Goal: Information Seeking & Learning: Learn about a topic

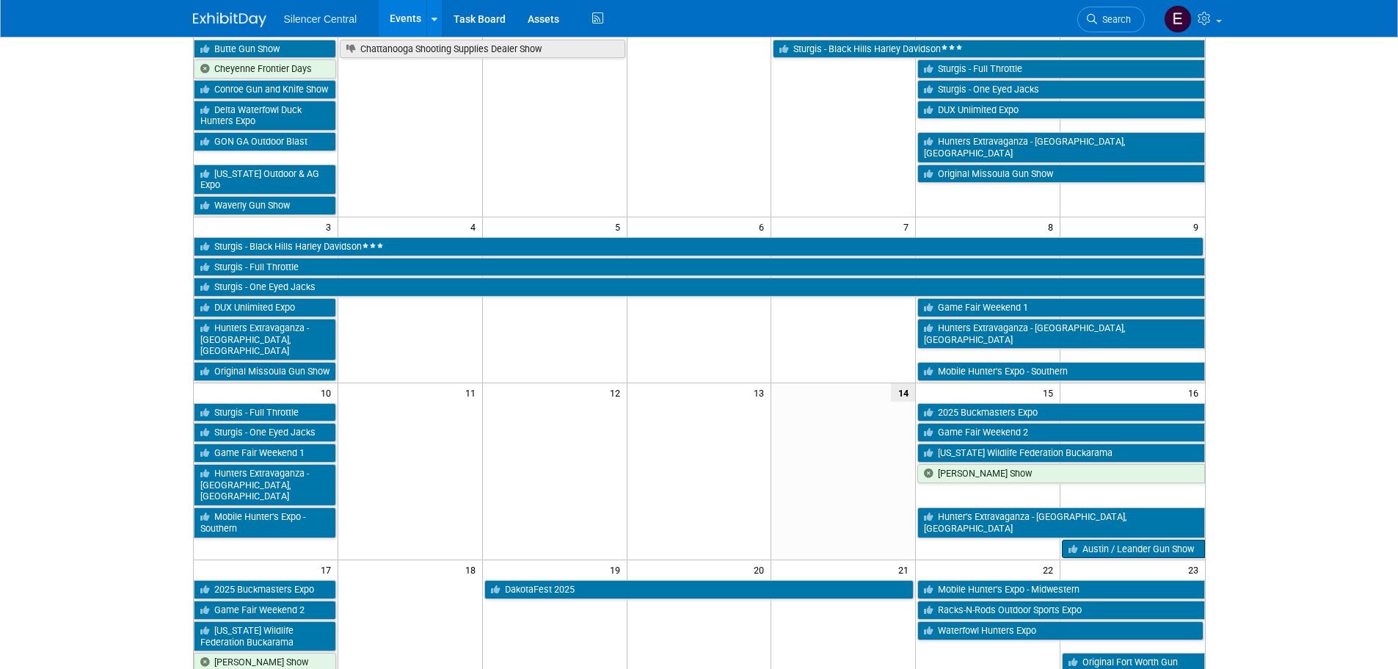
scroll to position [220, 0]
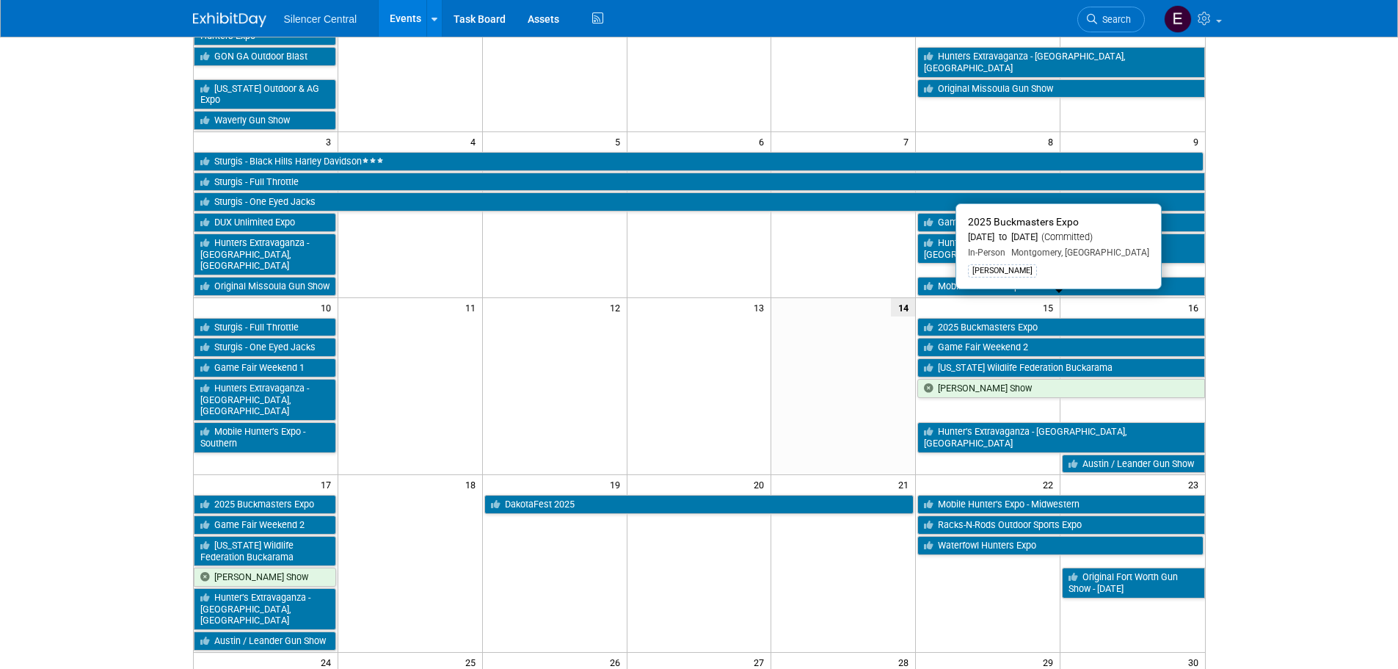
click at [1079, 318] on link "2025 Buckmasters Expo" at bounding box center [1060, 327] width 287 height 19
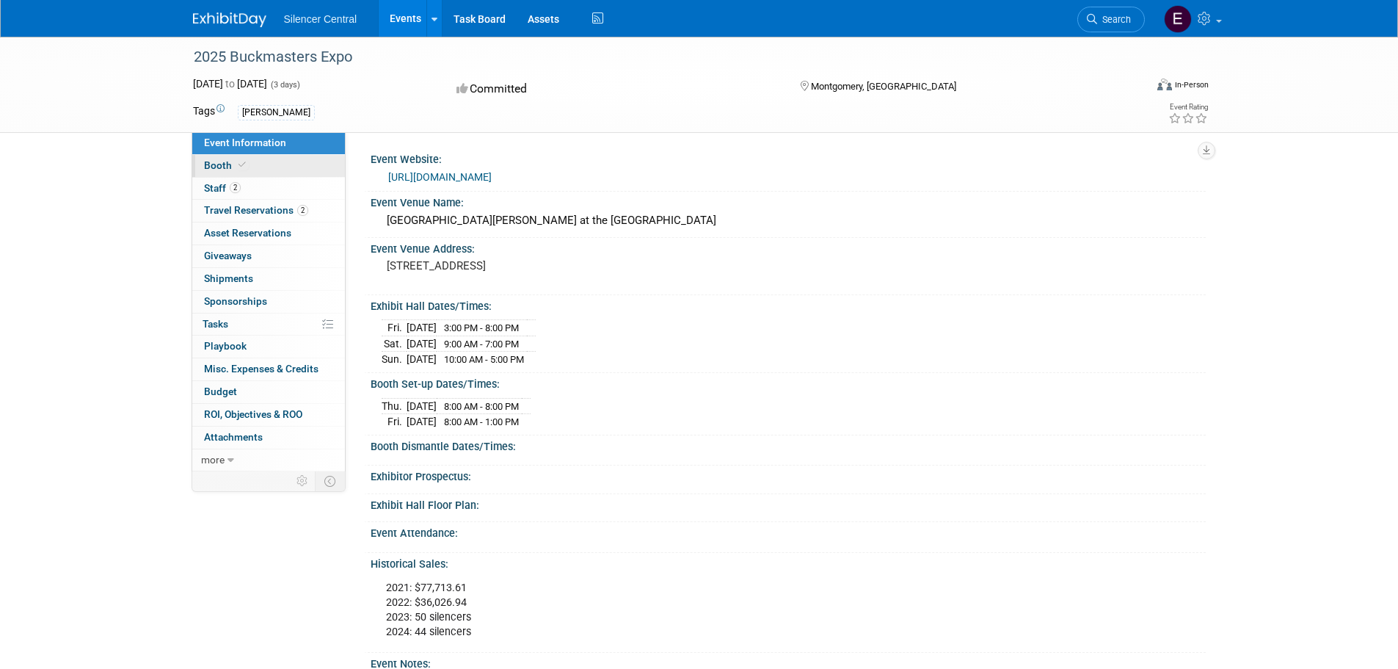
click at [276, 168] on link "Booth" at bounding box center [268, 166] width 153 height 22
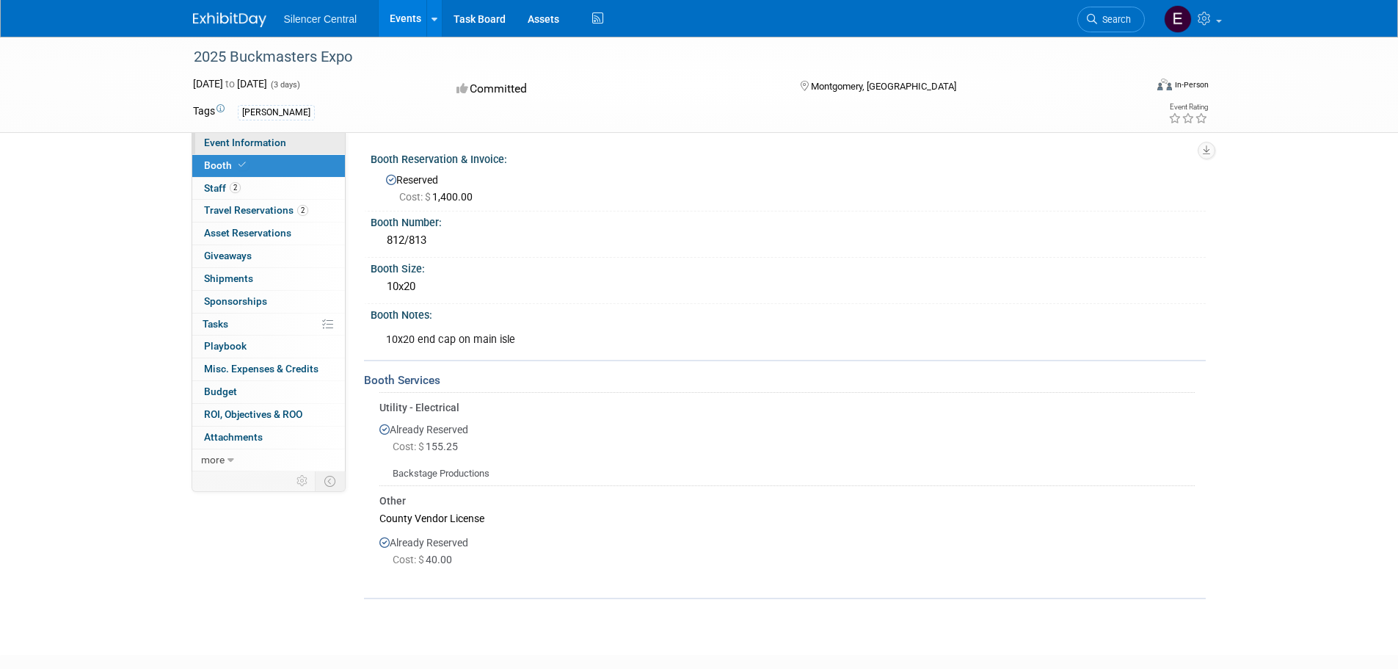
drag, startPoint x: 294, startPoint y: 150, endPoint x: 304, endPoint y: 150, distance: 9.5
click at [296, 150] on link "Event Information" at bounding box center [268, 143] width 153 height 22
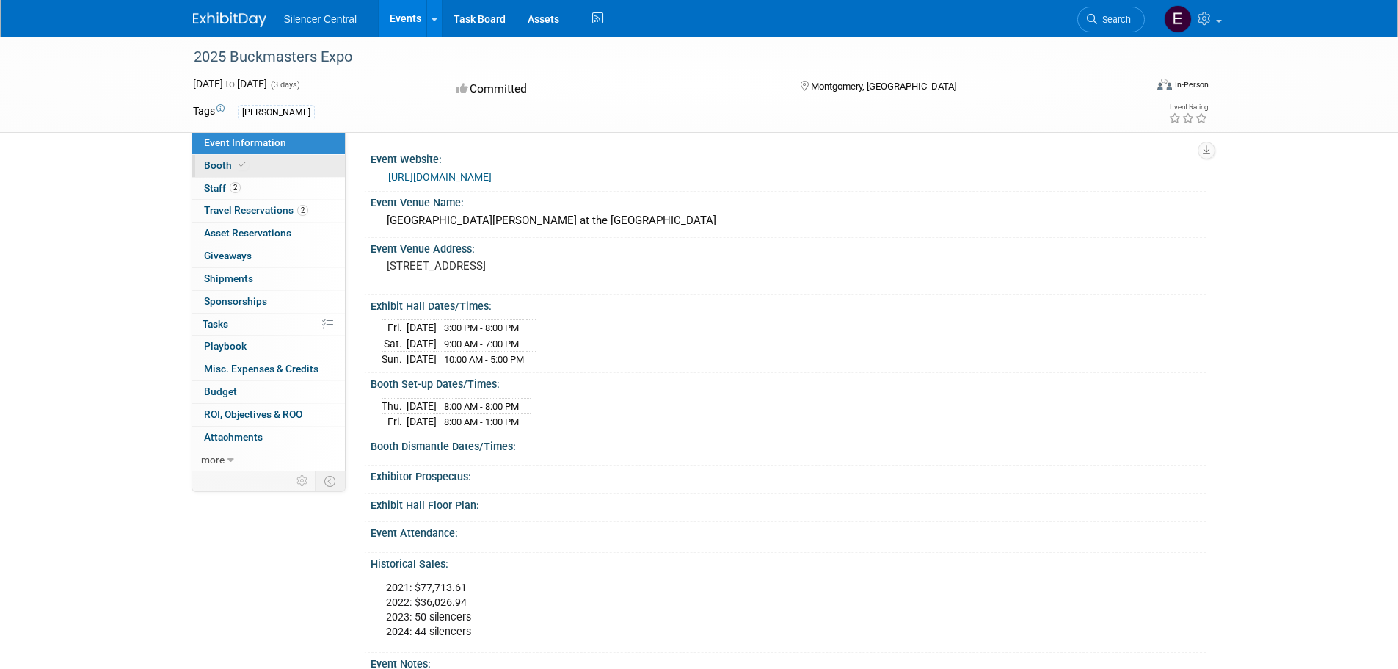
click at [252, 170] on link "Booth" at bounding box center [268, 166] width 153 height 22
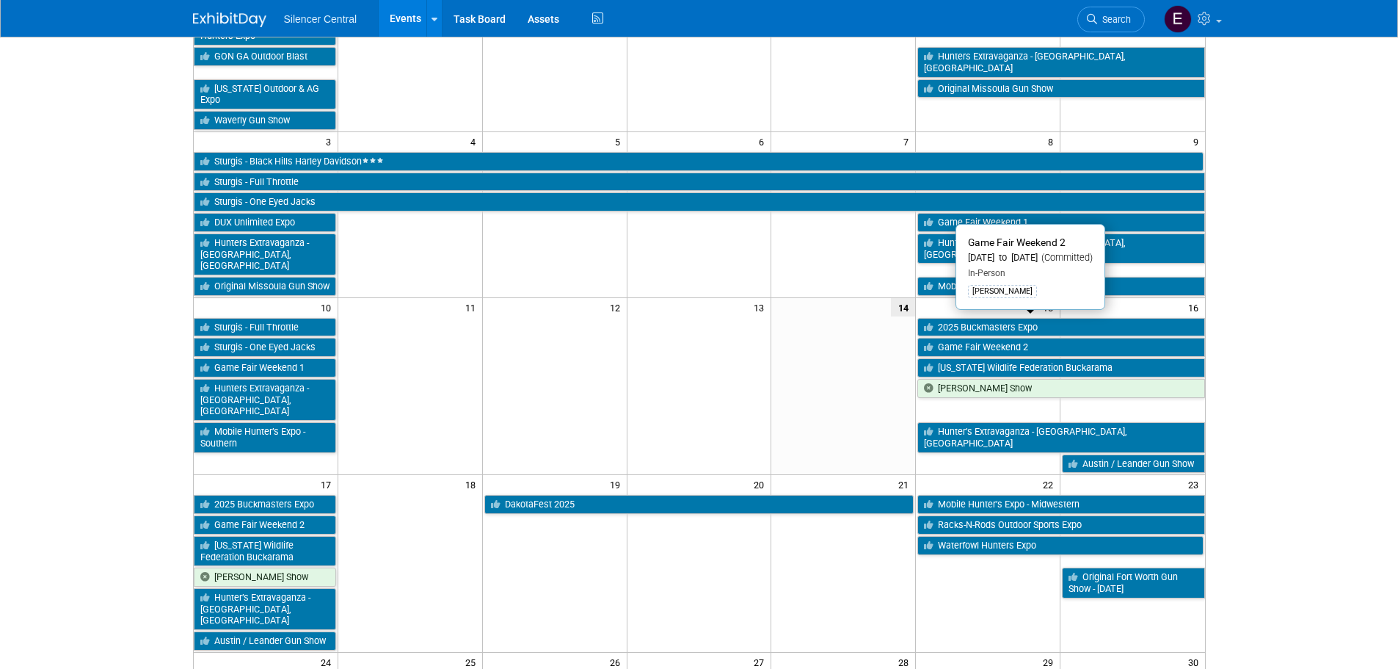
click at [1089, 338] on link "Game Fair Weekend 2" at bounding box center [1060, 347] width 287 height 19
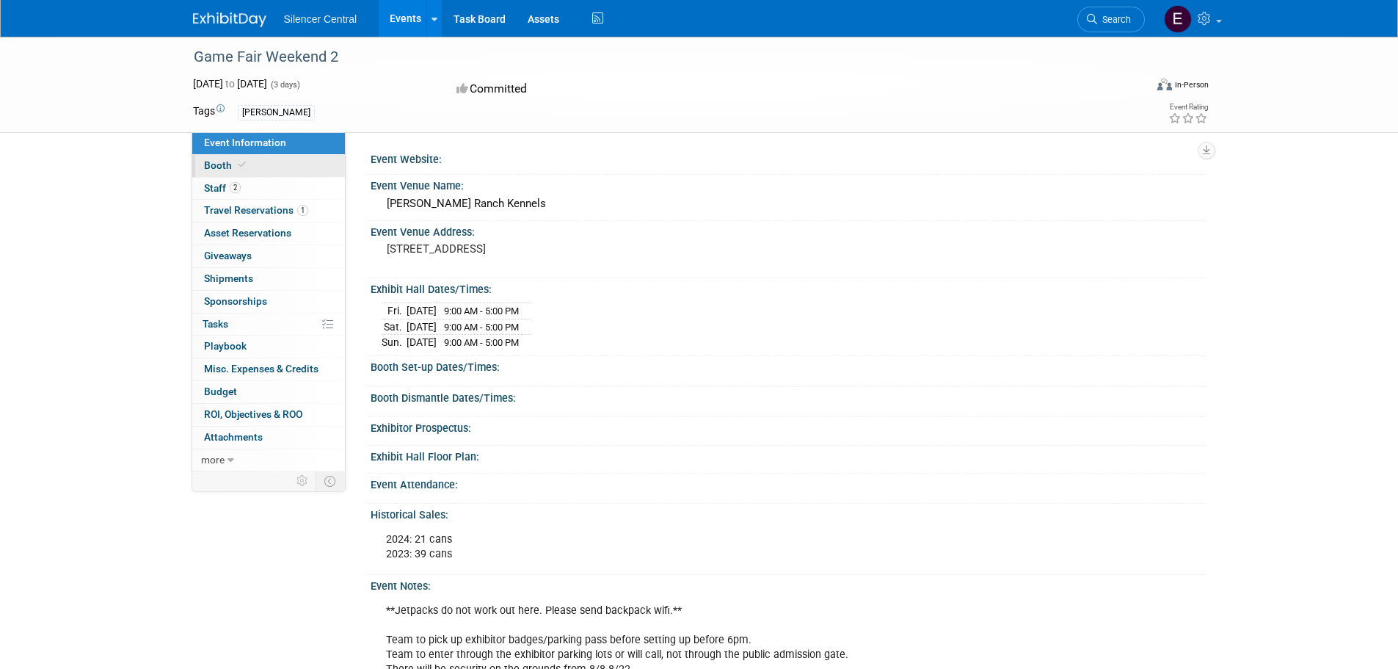
click at [252, 155] on link "Booth" at bounding box center [268, 166] width 153 height 22
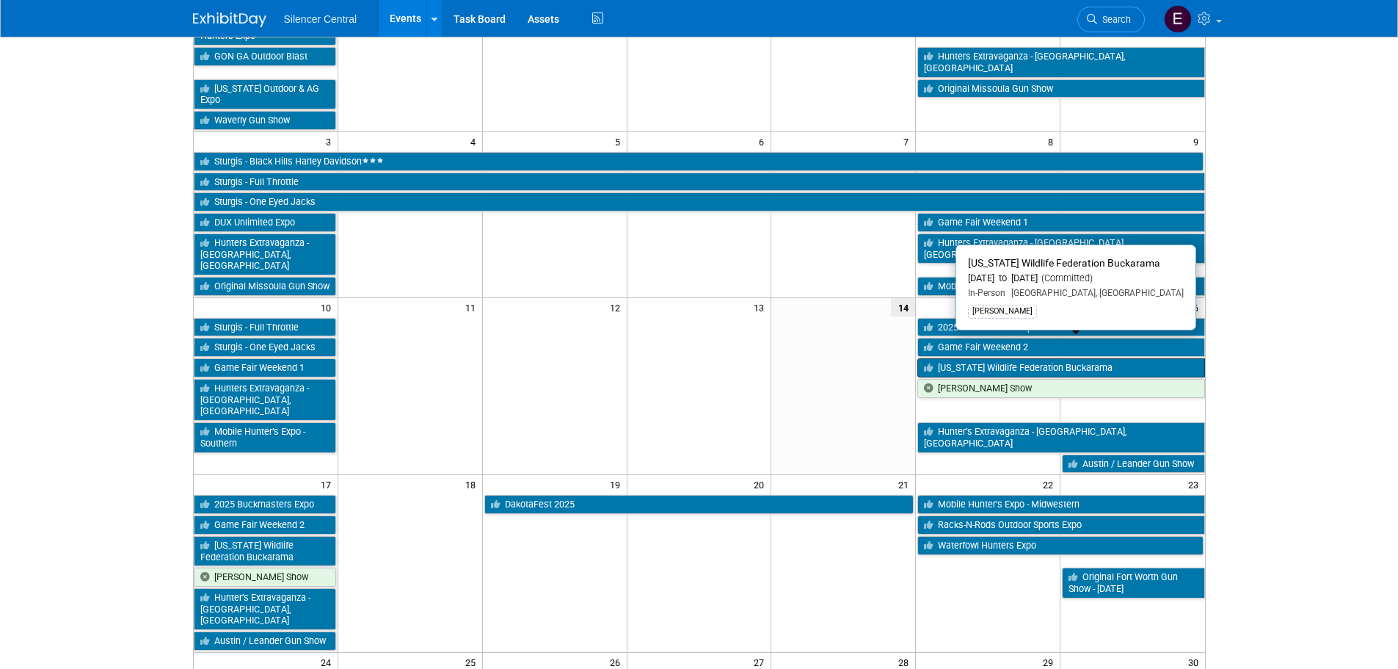
click at [1096, 358] on link "[US_STATE] Wildlife Federation Buckarama" at bounding box center [1060, 367] width 287 height 19
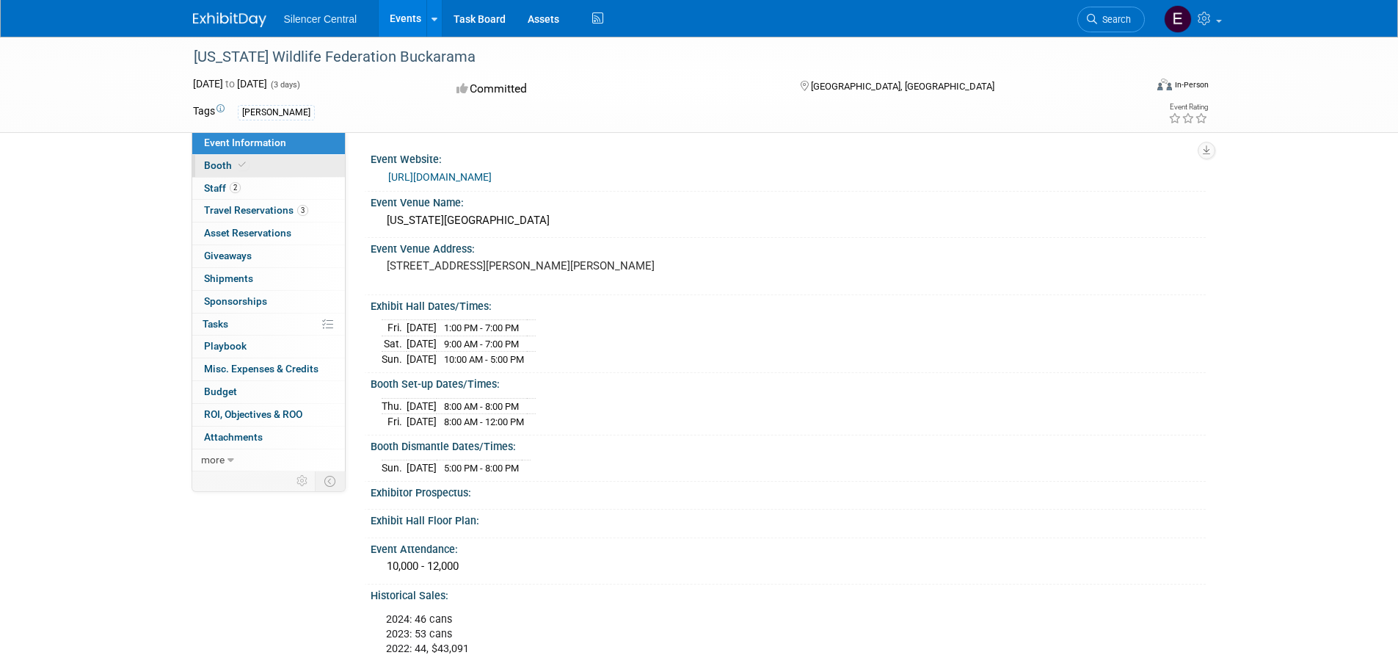
click at [288, 167] on link "Booth" at bounding box center [268, 166] width 153 height 22
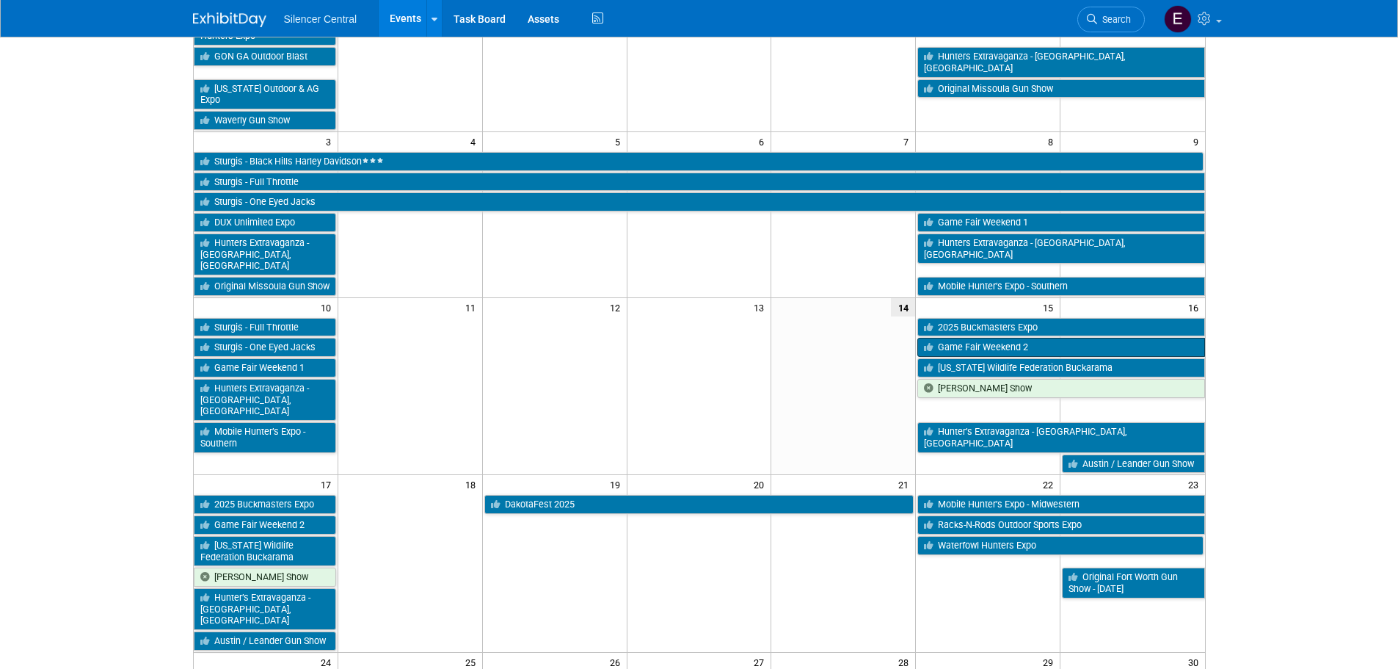
click at [1150, 338] on link "Game Fair Weekend 2" at bounding box center [1060, 347] width 287 height 19
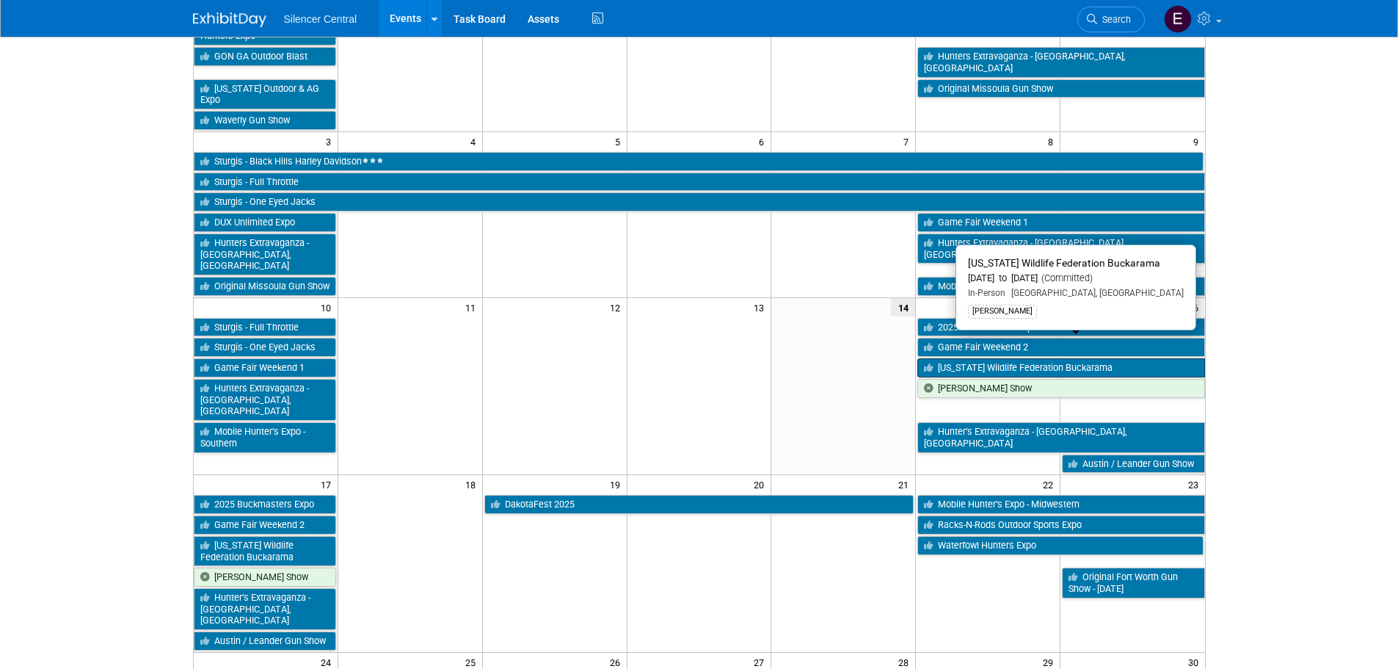
click at [991, 358] on link "[US_STATE] Wildlife Federation Buckarama" at bounding box center [1060, 367] width 287 height 19
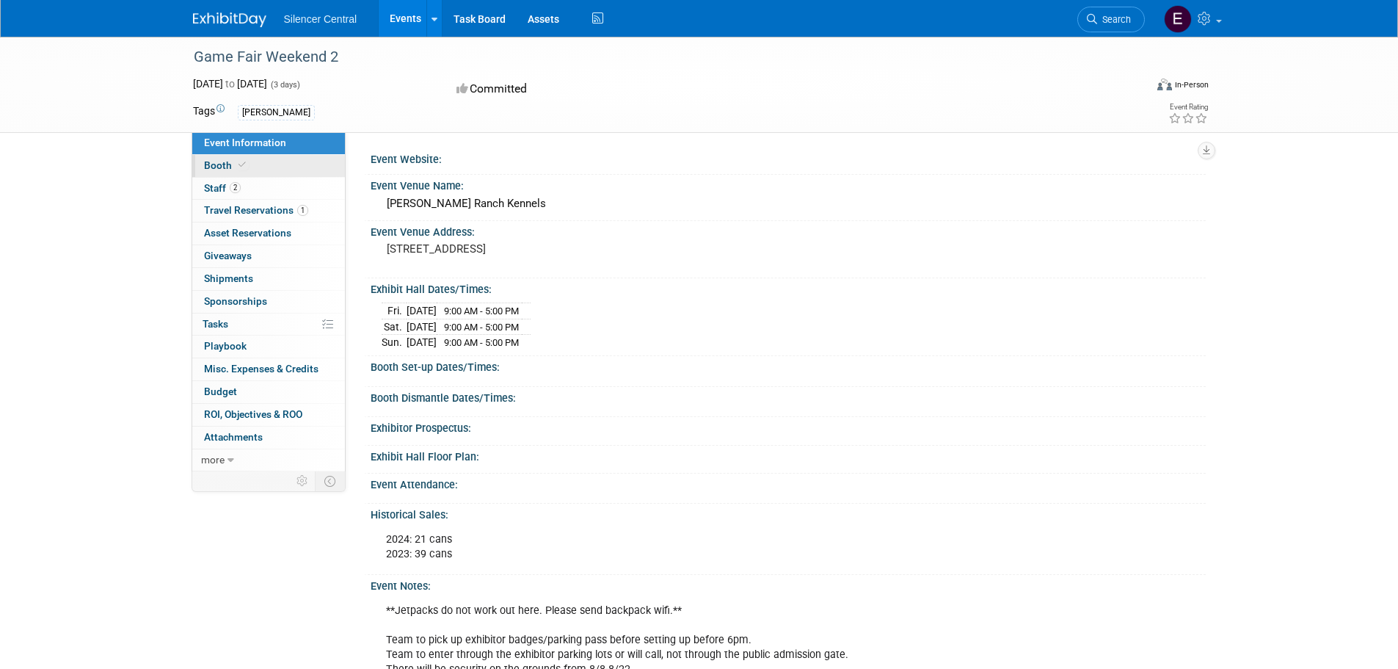
click at [285, 168] on link "Booth" at bounding box center [268, 166] width 153 height 22
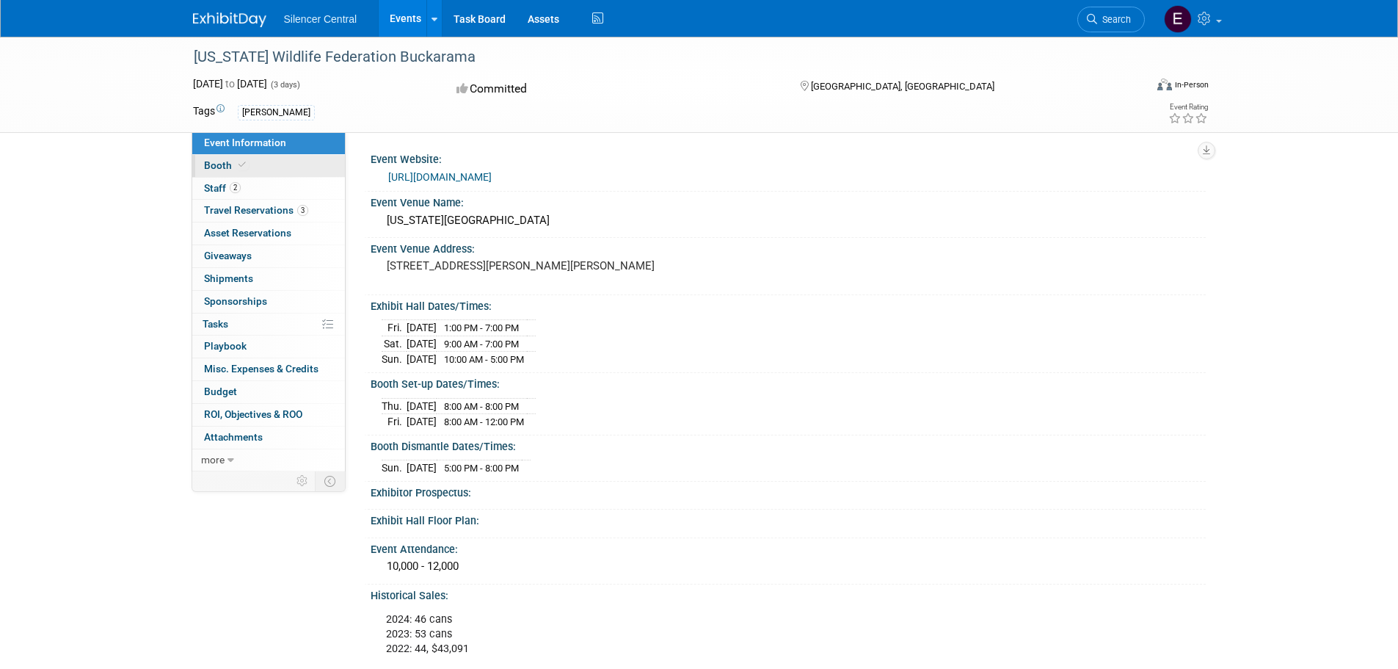
click at [268, 161] on link "Booth" at bounding box center [268, 166] width 153 height 22
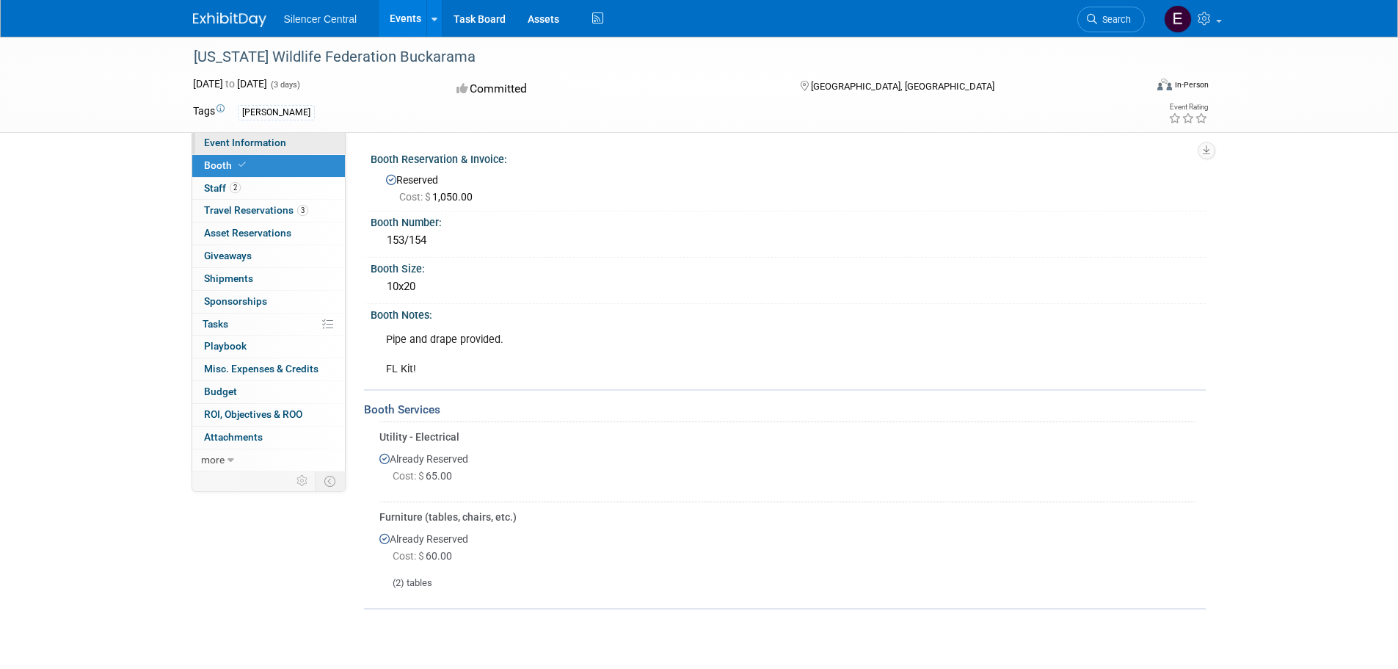
drag, startPoint x: 276, startPoint y: 147, endPoint x: 809, endPoint y: 249, distance: 543.2
click at [277, 146] on span "Event Information" at bounding box center [245, 142] width 82 height 12
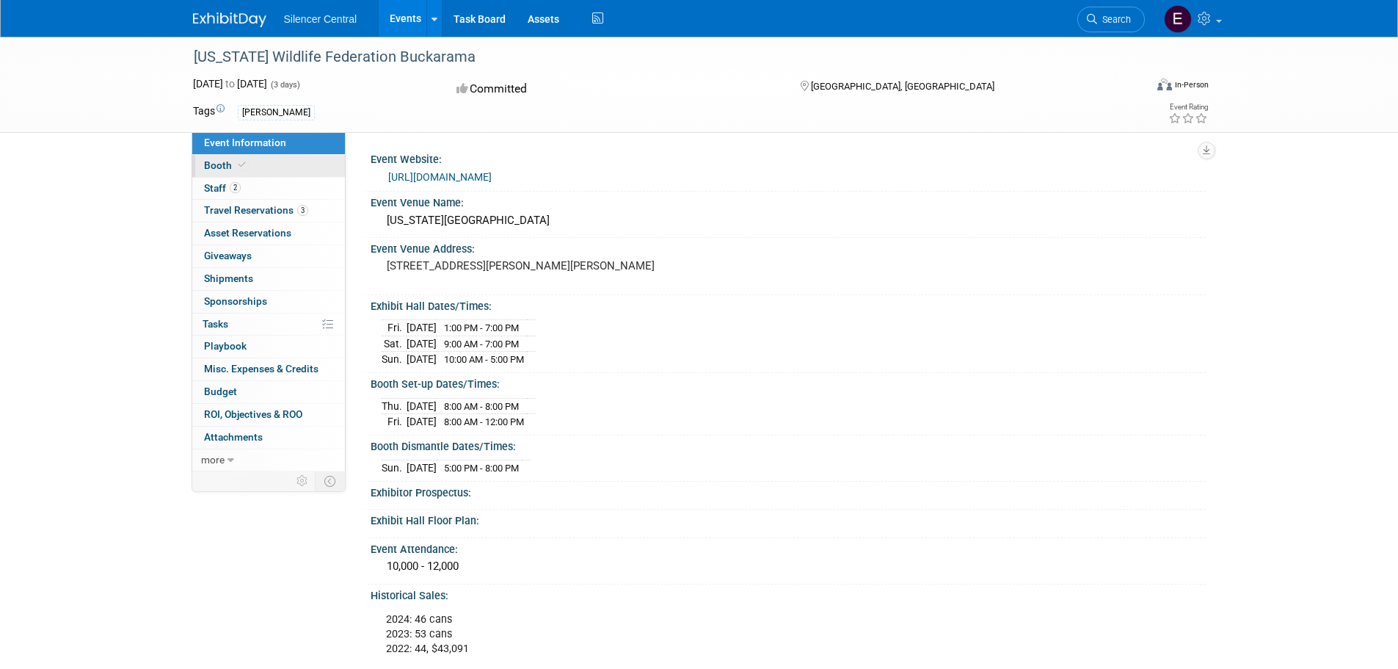
click at [258, 164] on link "Booth" at bounding box center [268, 166] width 153 height 22
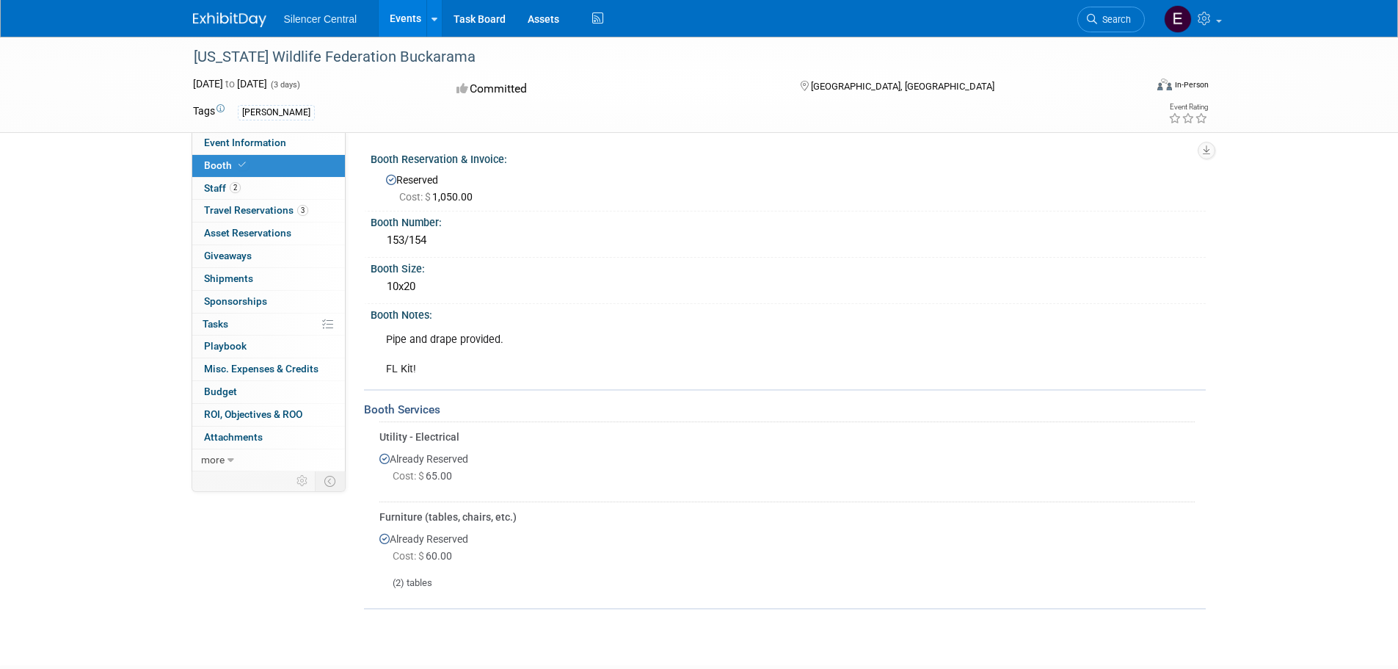
scroll to position [99, 0]
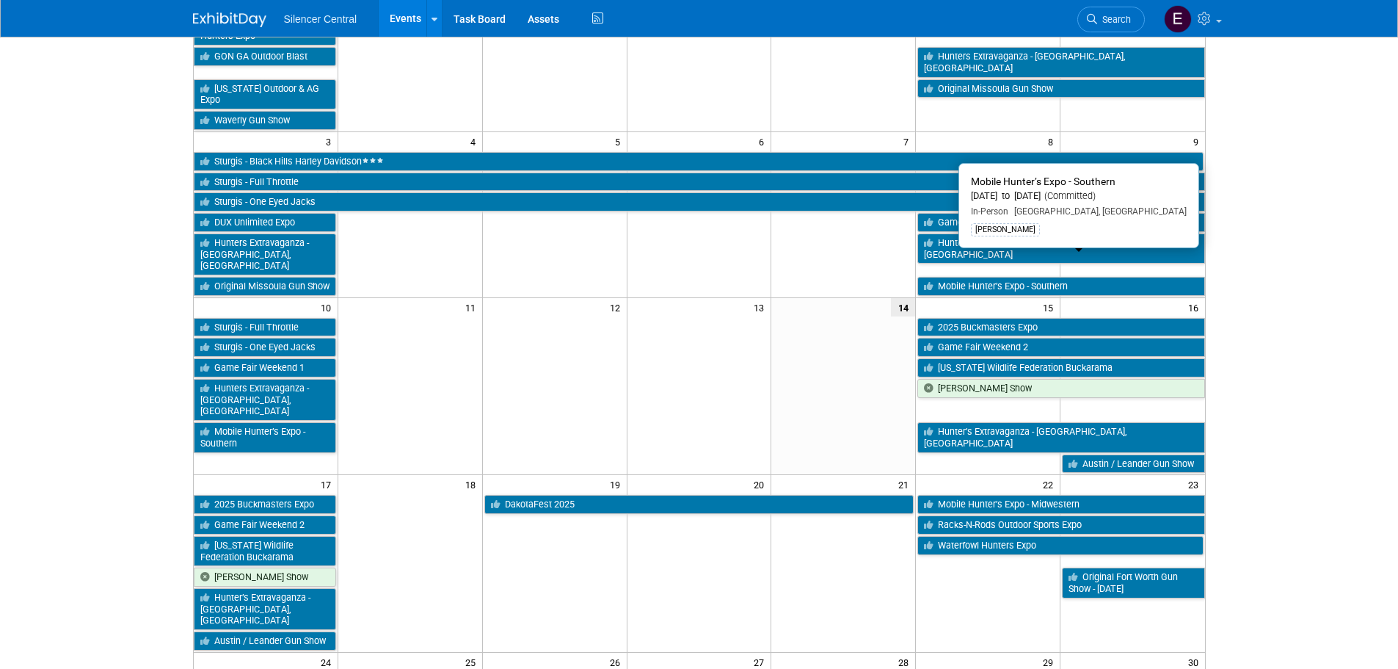
scroll to position [220, 0]
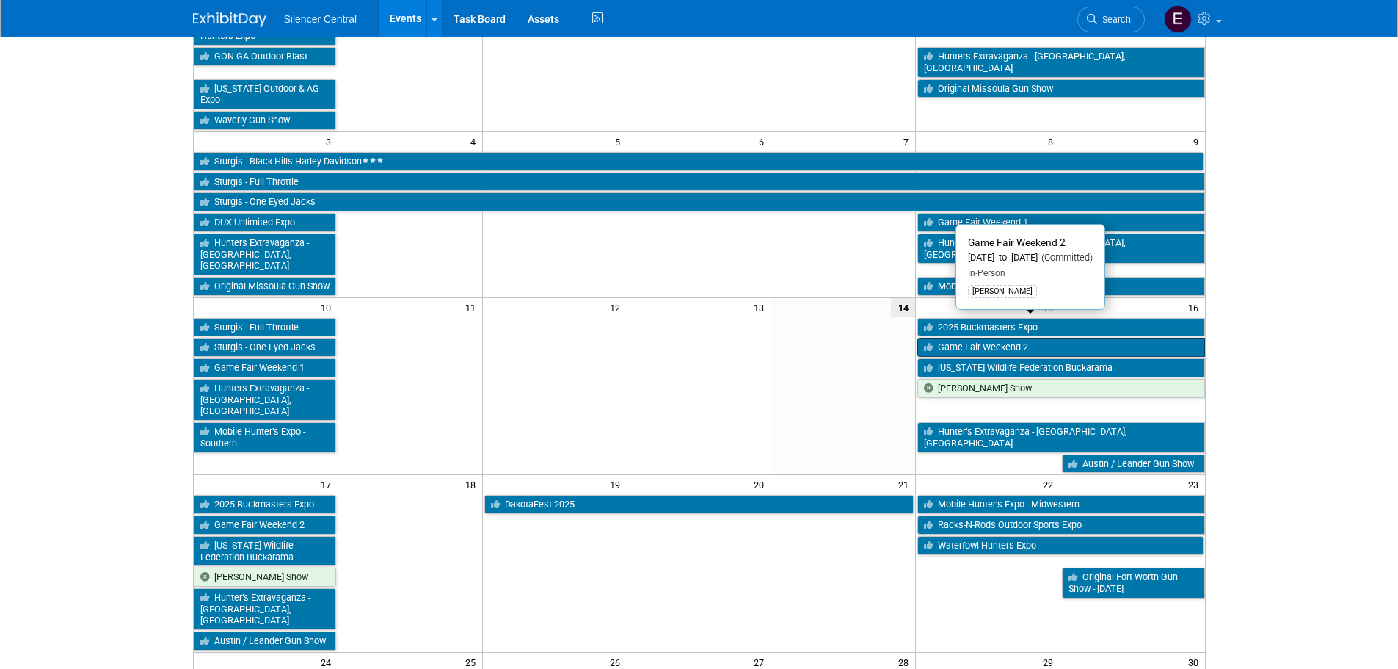
click at [1176, 338] on link "Game Fair Weekend 2" at bounding box center [1060, 347] width 287 height 19
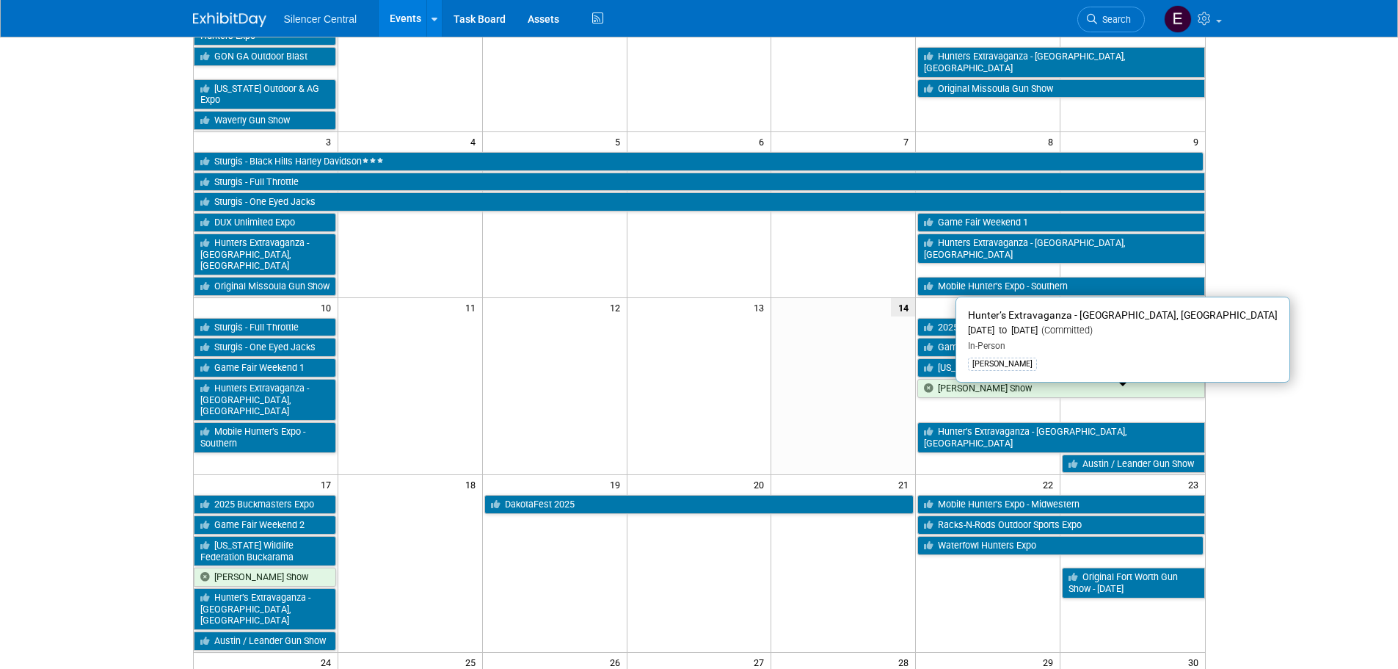
click at [1046, 422] on link "Hunter’s Extravaganza - San Antonio, TX" at bounding box center [1060, 437] width 287 height 30
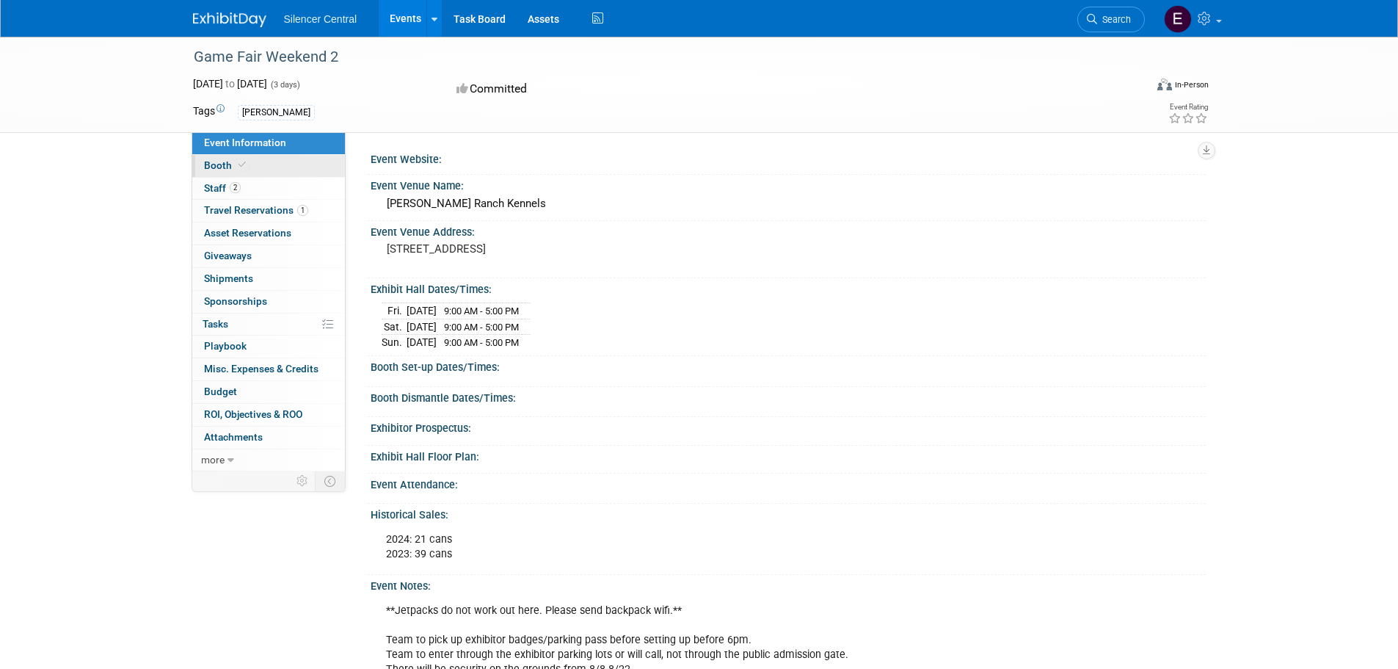
click at [217, 175] on link "Booth" at bounding box center [268, 166] width 153 height 22
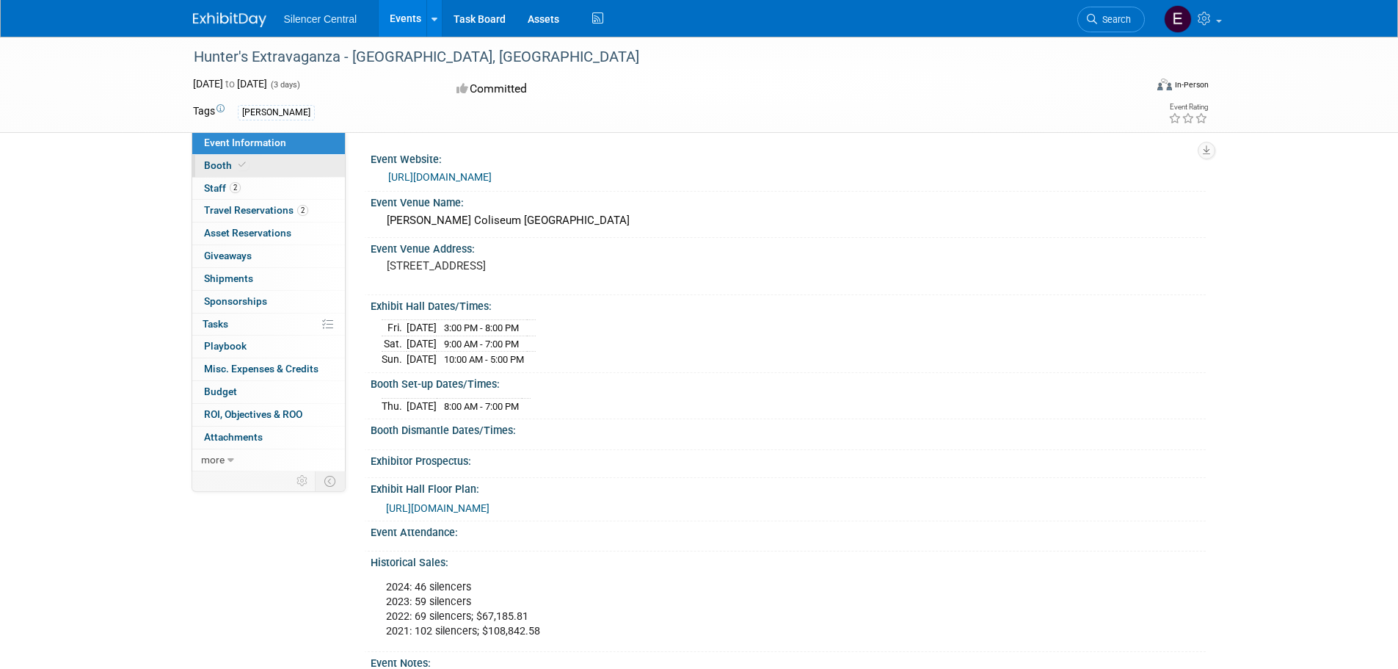
click at [228, 164] on span "Booth" at bounding box center [226, 165] width 45 height 12
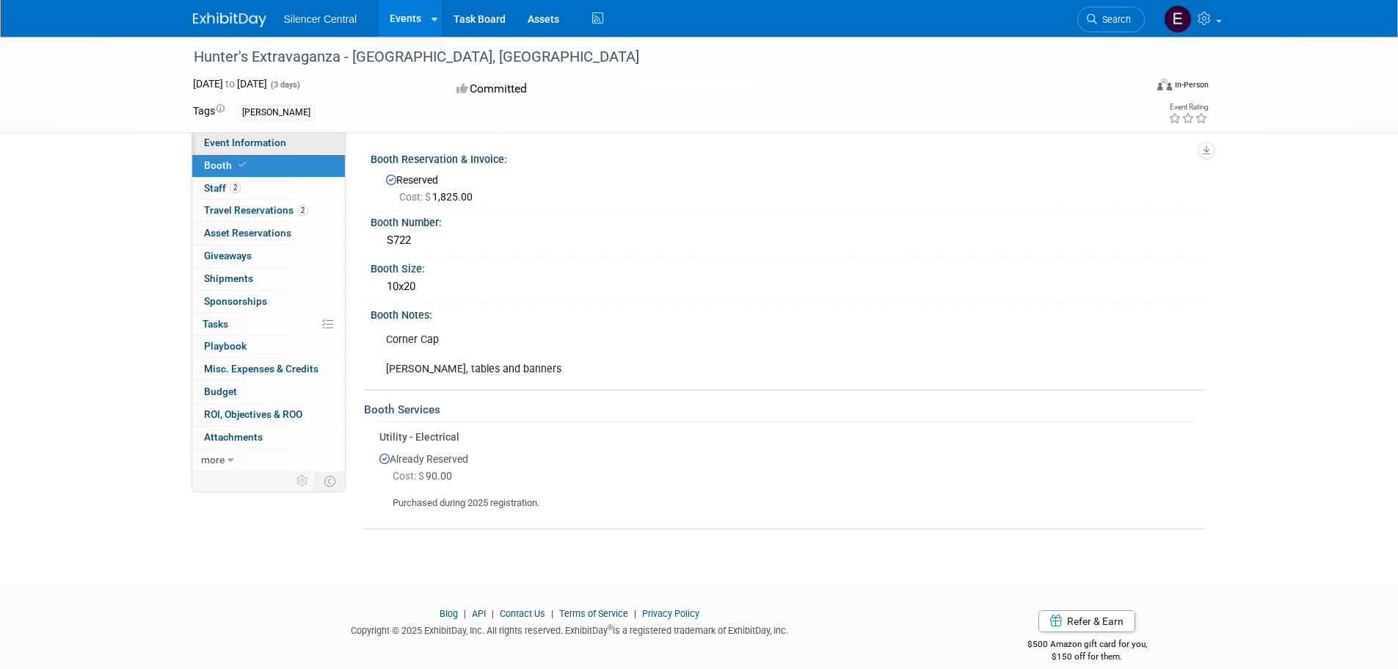
click at [269, 148] on link "Event Information" at bounding box center [268, 143] width 153 height 22
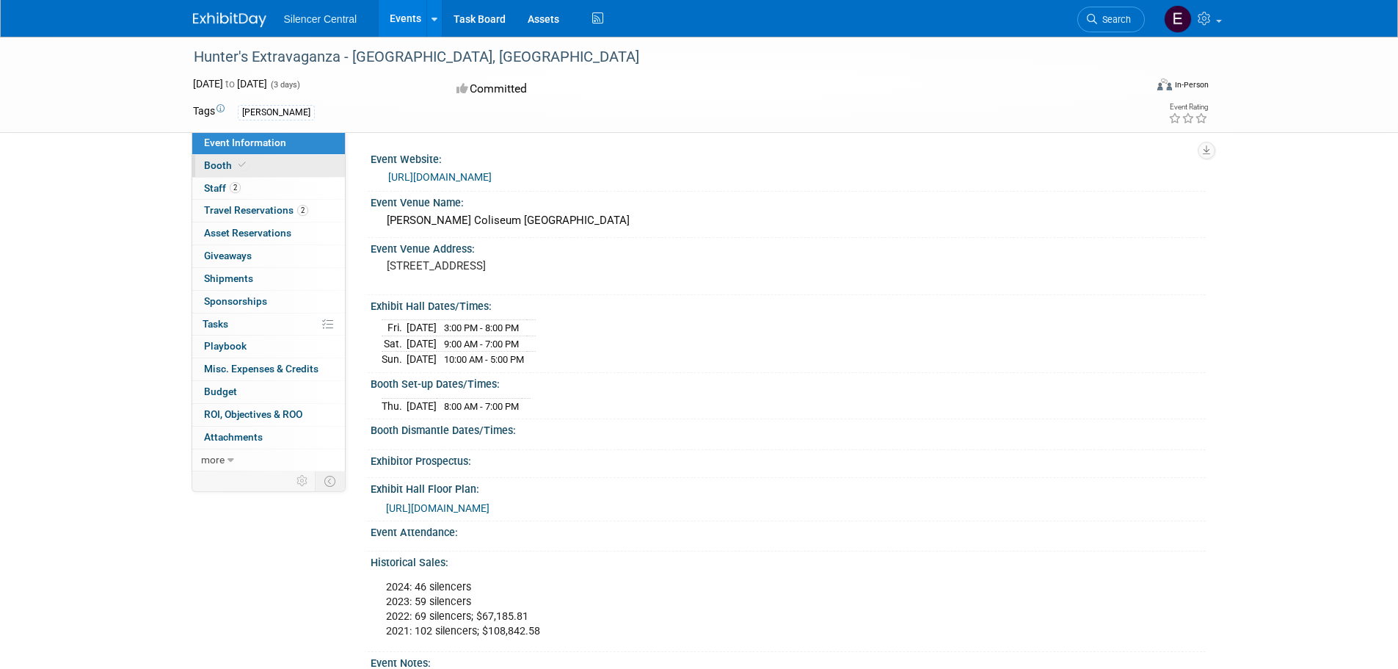
click at [255, 167] on link "Booth" at bounding box center [268, 166] width 153 height 22
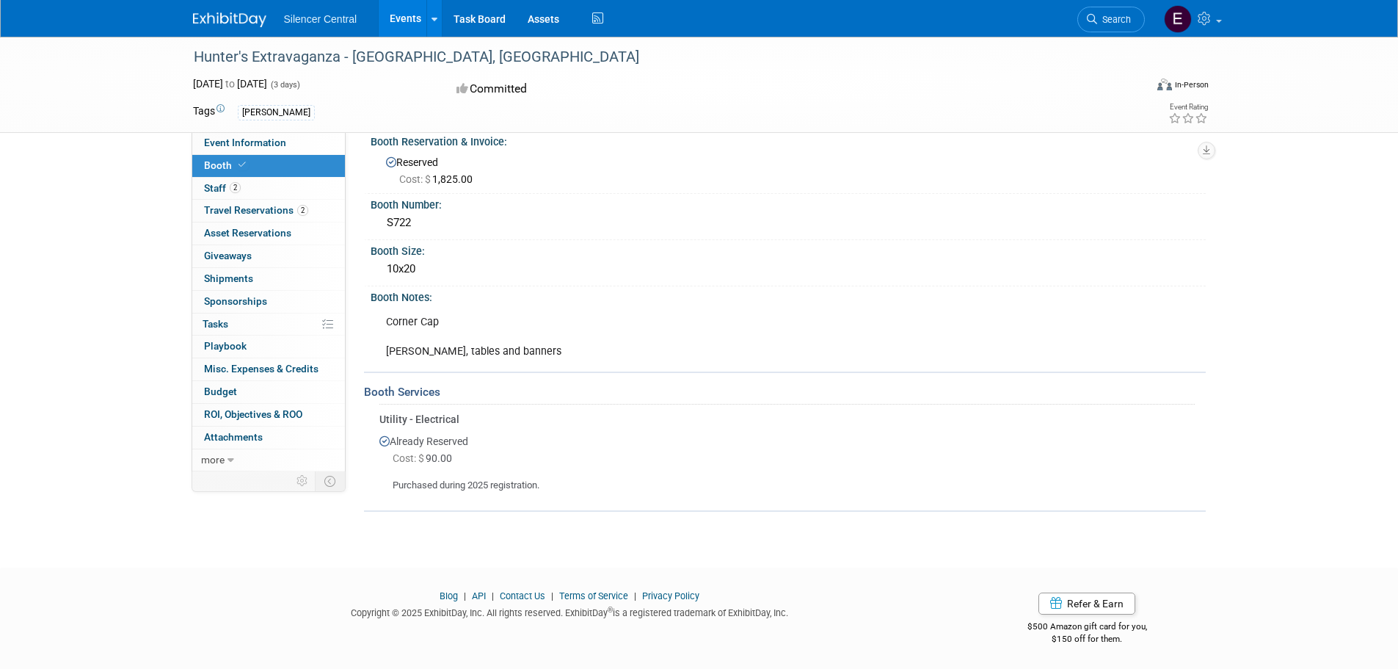
scroll to position [19, 0]
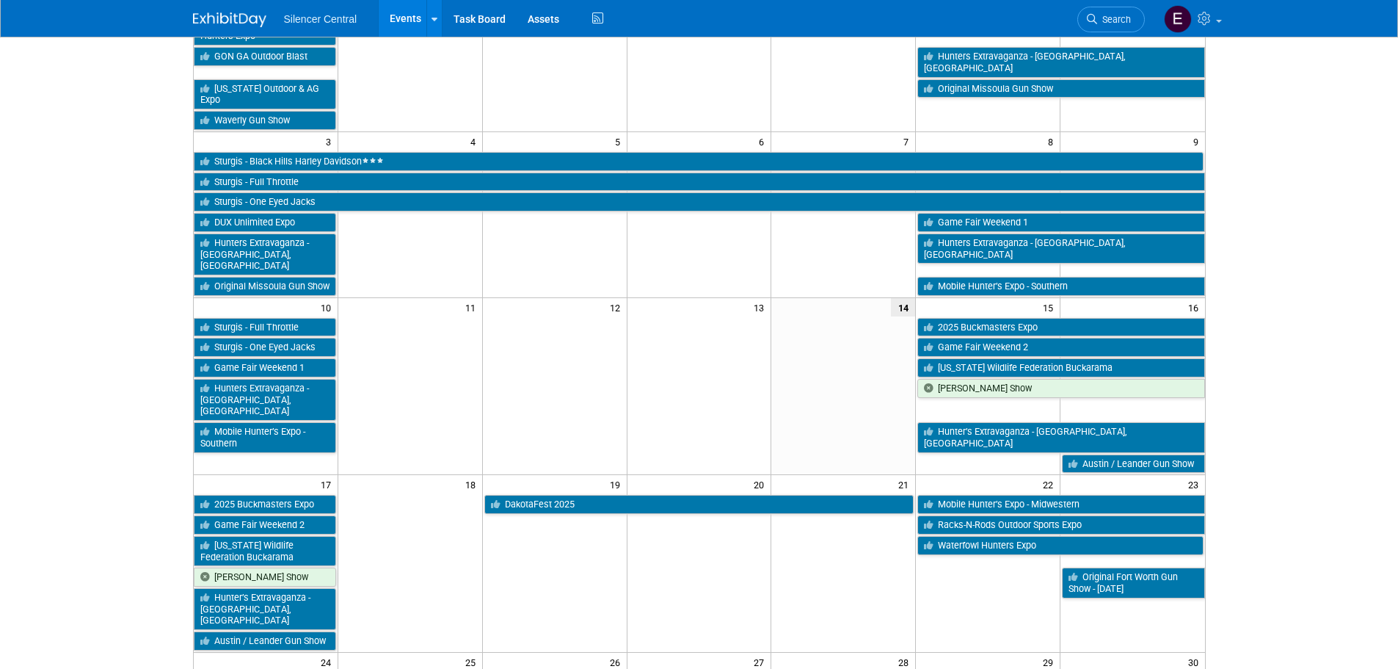
scroll to position [220, 0]
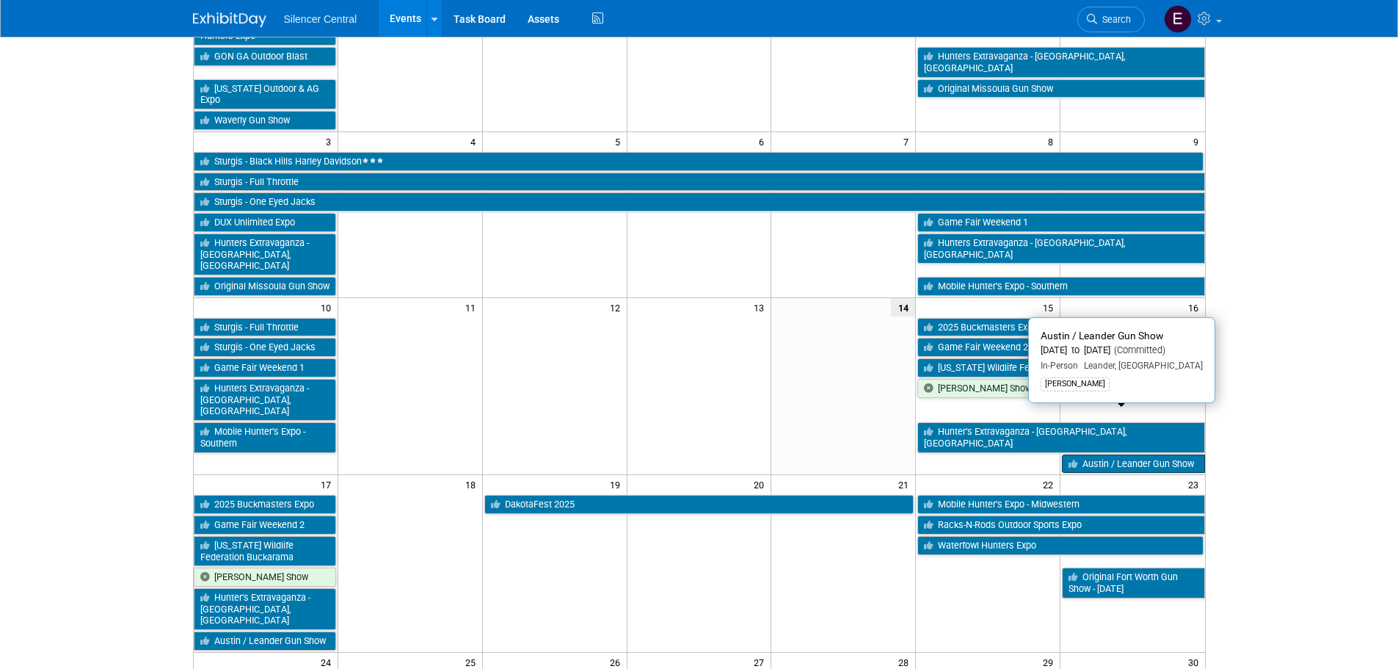
click at [1136, 454] on link "Austin / Leander Gun Show" at bounding box center [1133, 463] width 142 height 19
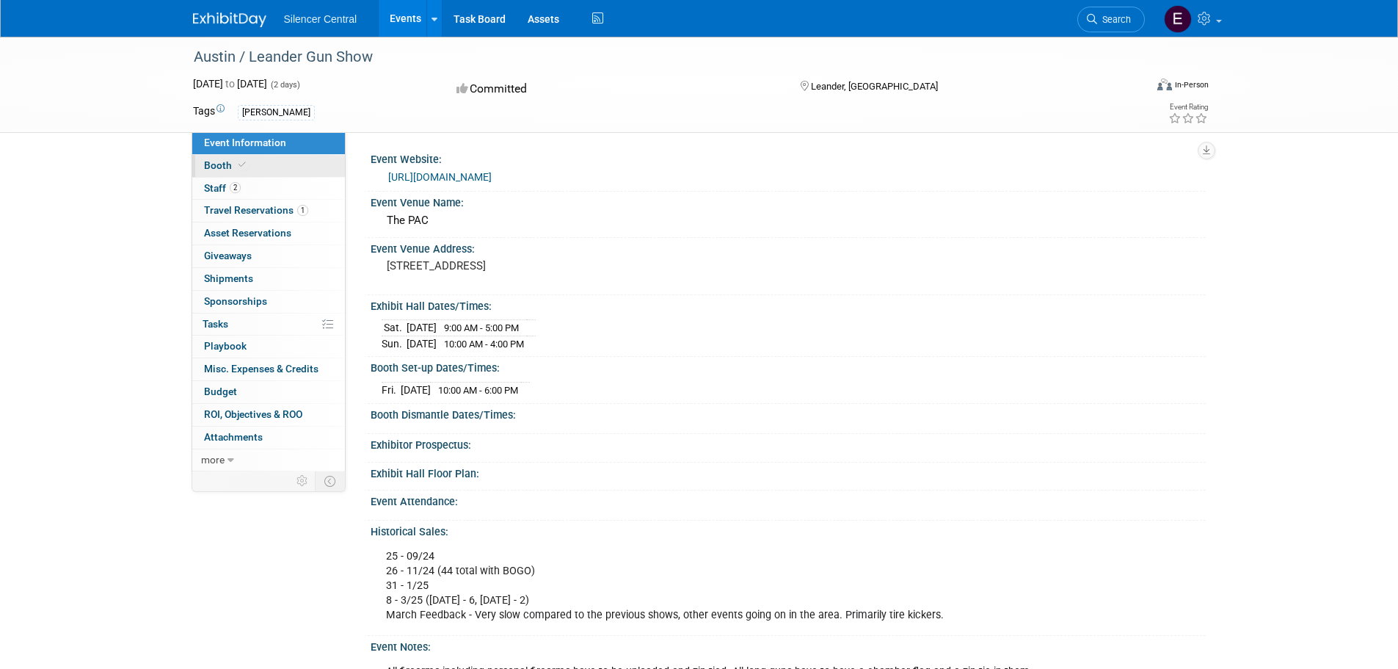
click at [310, 175] on link "Booth" at bounding box center [268, 166] width 153 height 22
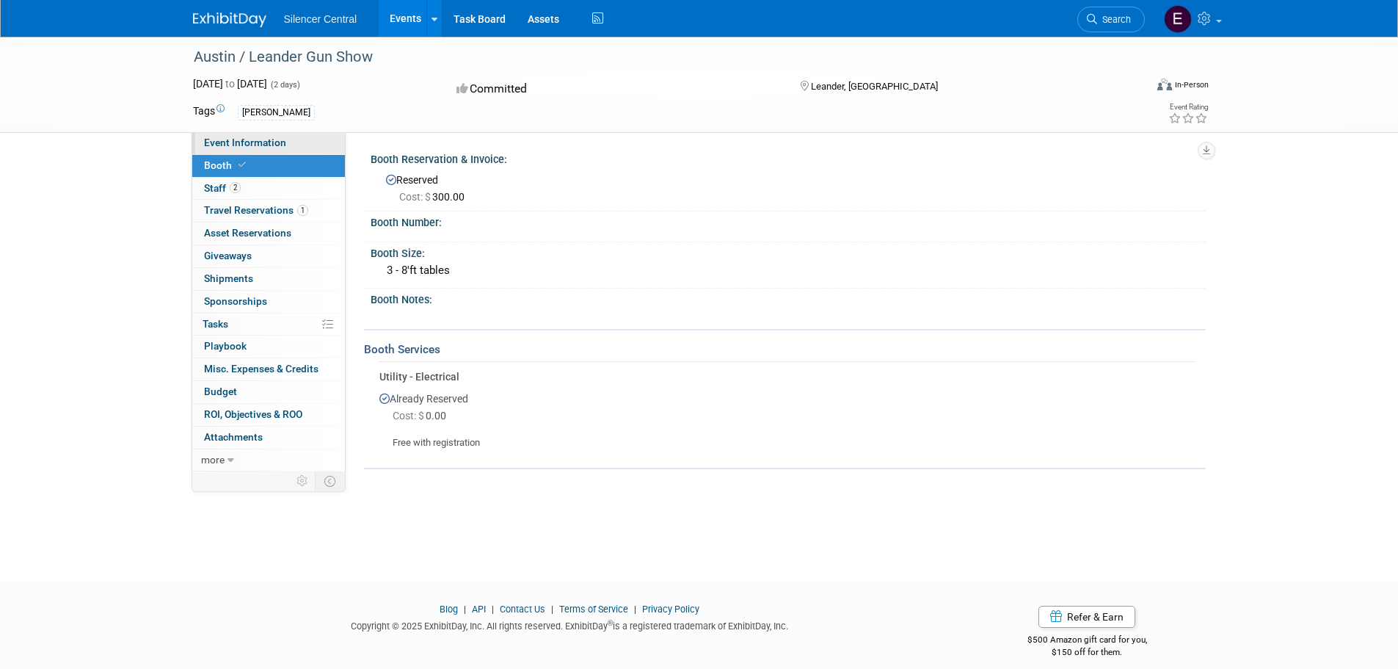
click at [254, 148] on link "Event Information" at bounding box center [268, 143] width 153 height 22
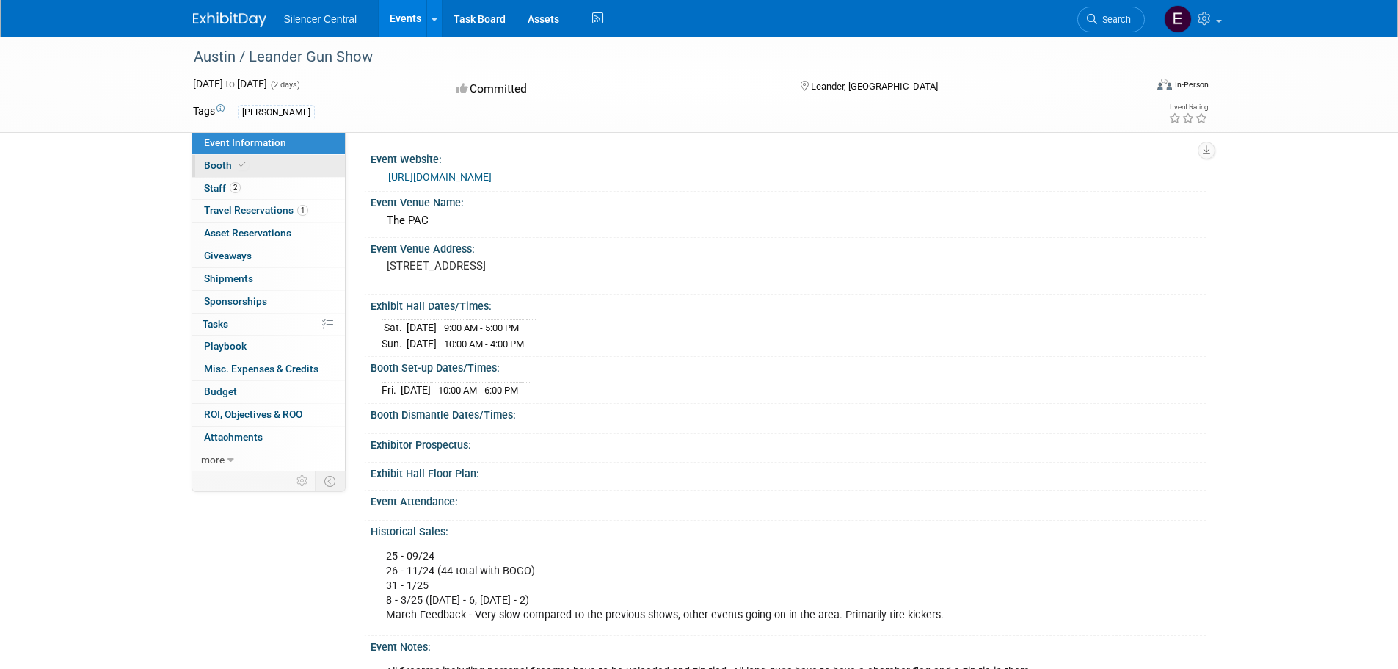
click at [280, 168] on link "Booth" at bounding box center [268, 166] width 153 height 22
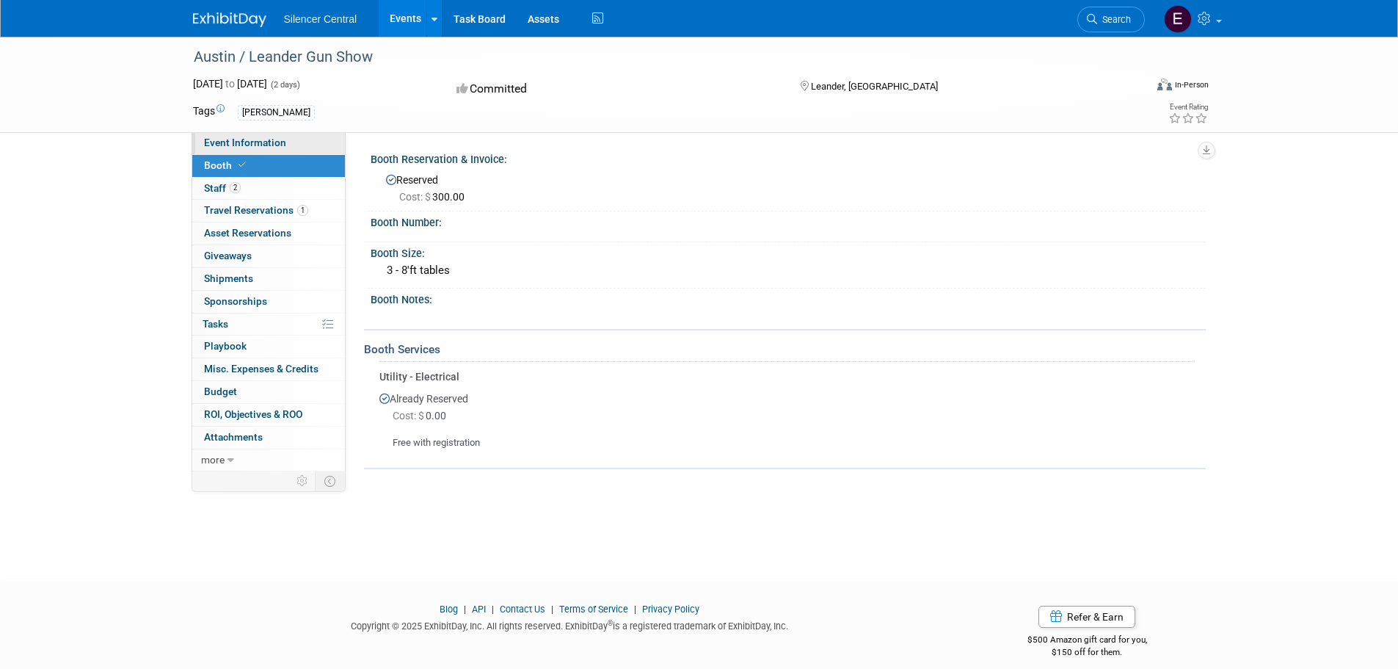
click at [311, 139] on link "Event Information" at bounding box center [268, 143] width 153 height 22
